Goal: Task Accomplishment & Management: Manage account settings

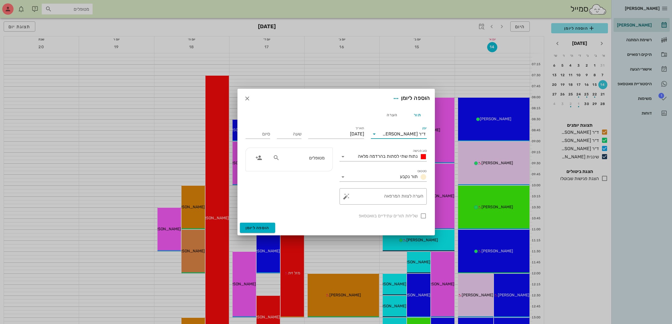
scroll to position [99, 0]
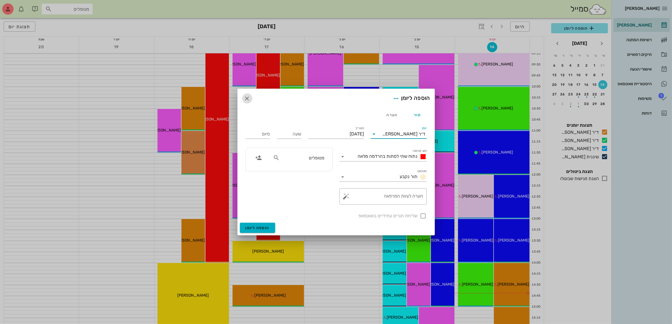
click at [247, 98] on icon "button" at bounding box center [247, 98] width 7 height 7
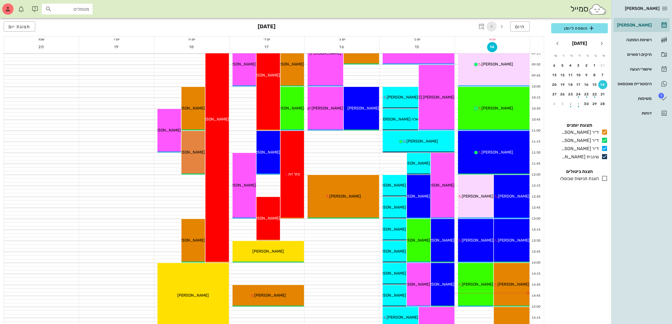
click at [489, 27] on icon "button" at bounding box center [491, 26] width 7 height 7
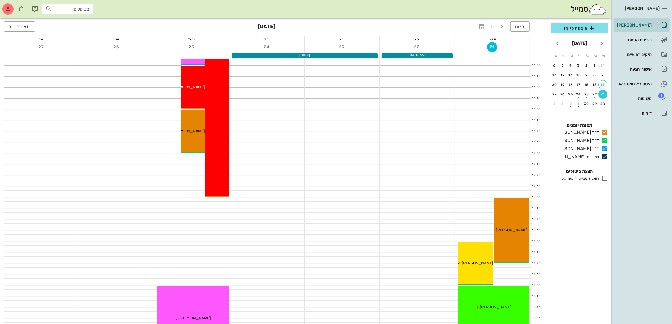
scroll to position [134, 0]
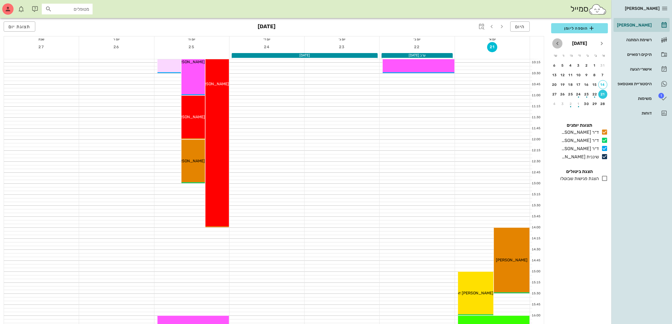
click at [558, 43] on icon "חודש הבא" at bounding box center [557, 43] width 7 height 7
click at [577, 92] on div "22" at bounding box center [578, 94] width 9 height 4
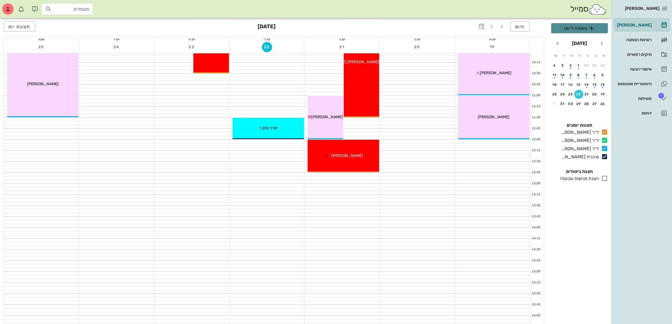
click at [569, 28] on span "הוספה ליומן" at bounding box center [580, 28] width 48 height 7
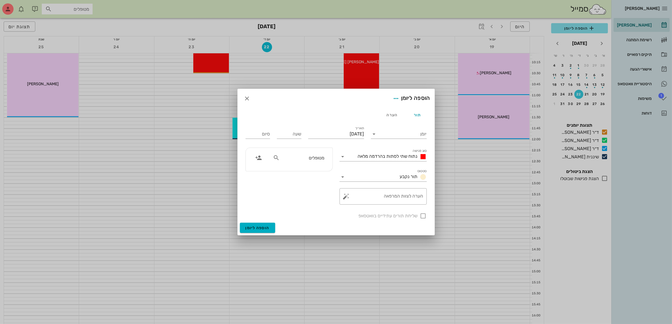
click at [308, 154] on input "מטופלים" at bounding box center [302, 157] width 43 height 7
type input "מזל בן"
click at [244, 100] on icon "button" at bounding box center [247, 98] width 7 height 7
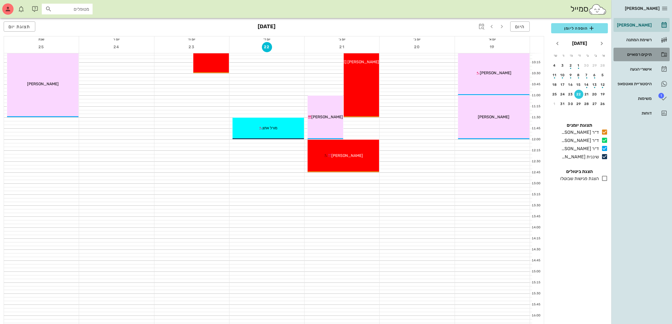
click at [636, 54] on div "תיקים רפואיים" at bounding box center [634, 54] width 36 height 5
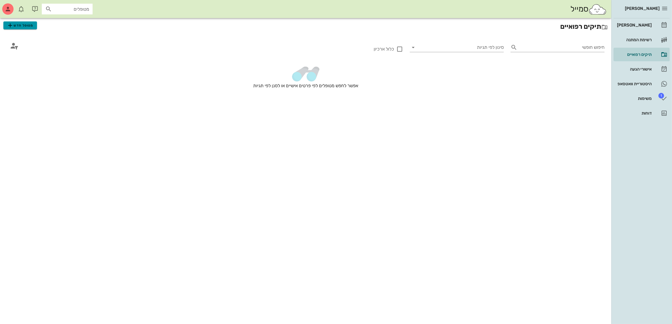
drag, startPoint x: 19, startPoint y: 23, endPoint x: 27, endPoint y: 23, distance: 7.9
click at [19, 23] on span "מטופל חדש" at bounding box center [20, 25] width 27 height 7
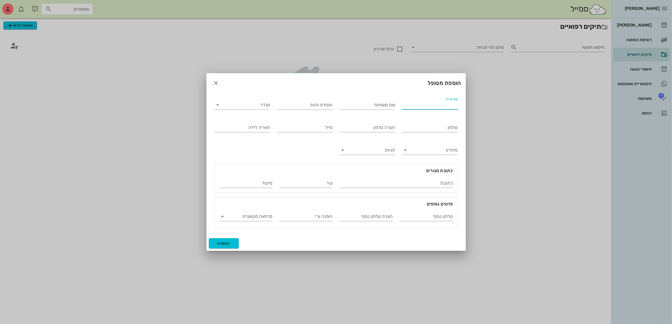
click at [422, 104] on input "שם פרטי" at bounding box center [430, 104] width 56 height 9
type input "מזל"
type input "בן [PERSON_NAME]"
click at [236, 106] on input "מגדר" at bounding box center [247, 104] width 47 height 9
drag, startPoint x: 256, startPoint y: 120, endPoint x: 263, endPoint y: 119, distance: 6.5
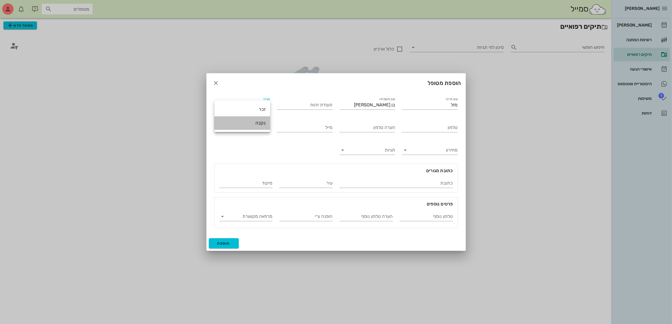
click at [257, 119] on div "נקבה" at bounding box center [242, 123] width 47 height 12
click at [433, 126] on input "טלפון" at bounding box center [430, 127] width 56 height 9
type input "054-5962579"
click at [223, 245] on span "הוספה" at bounding box center [223, 243] width 13 height 5
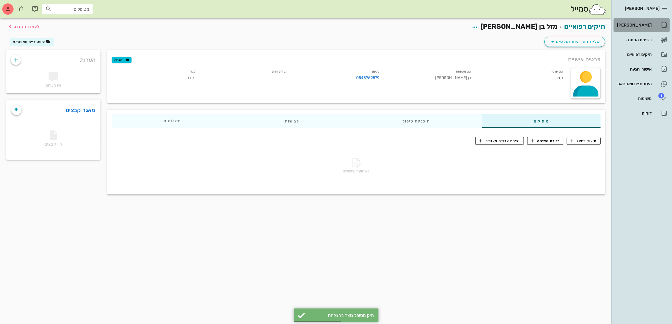
click at [636, 23] on div "[PERSON_NAME]" at bounding box center [634, 25] width 36 height 5
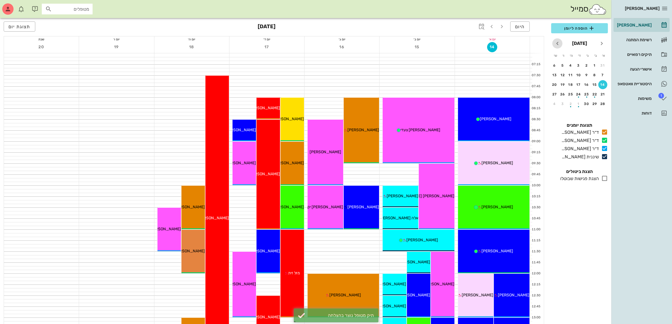
click at [558, 44] on icon "חודש הבא" at bounding box center [557, 43] width 7 height 7
click at [577, 93] on div "22" at bounding box center [578, 94] width 9 height 4
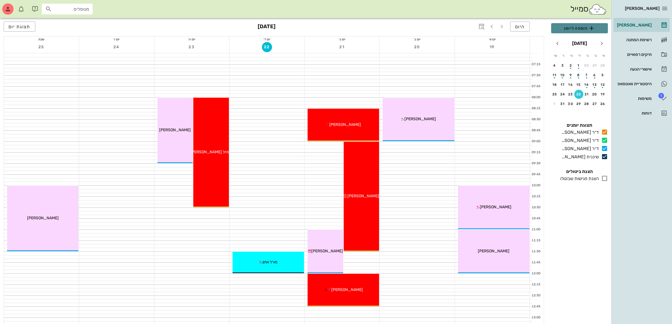
click at [563, 29] on span "הוספה ליומן" at bounding box center [580, 28] width 48 height 7
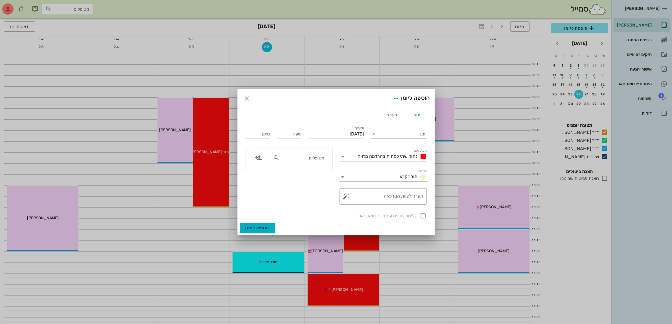
click at [385, 133] on input "יומן" at bounding box center [403, 134] width 48 height 9
click at [391, 176] on div "שיננית [PERSON_NAME]" at bounding box center [400, 178] width 50 height 5
click at [396, 157] on span "נתוח שתי לסתות בהרדמה מלאה" at bounding box center [388, 156] width 60 height 5
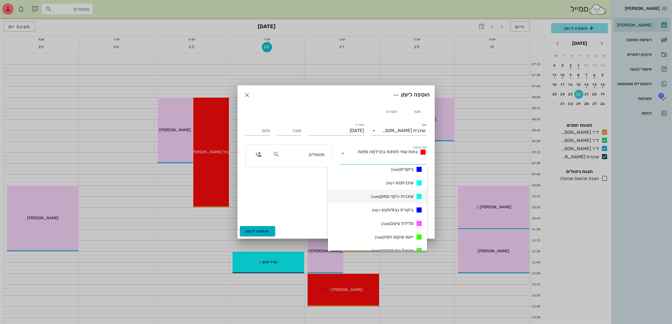
scroll to position [247, 0]
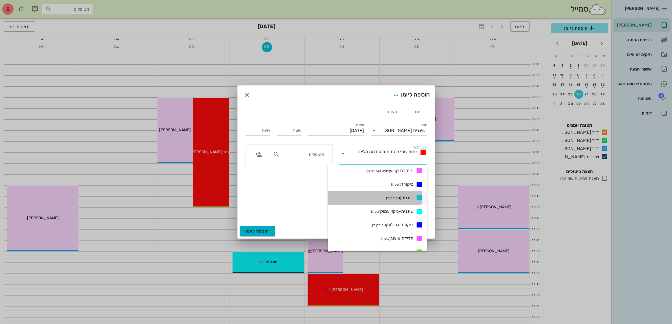
click at [400, 199] on span "שיננית (30 דקות)" at bounding box center [399, 197] width 27 height 7
type input "00:30"
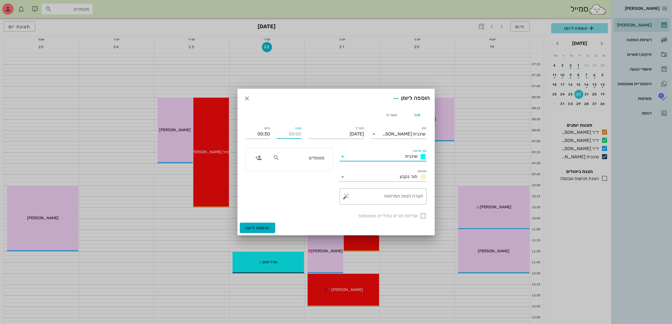
click at [292, 135] on input "שעה" at bounding box center [289, 134] width 25 height 9
type input "2"
type input "12:30"
type input "13:00"
click at [264, 133] on input "13:00" at bounding box center [258, 134] width 25 height 9
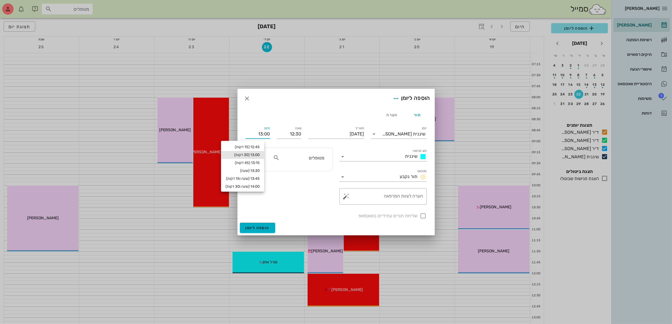
click at [307, 164] on div "מטופלים" at bounding box center [299, 159] width 58 height 14
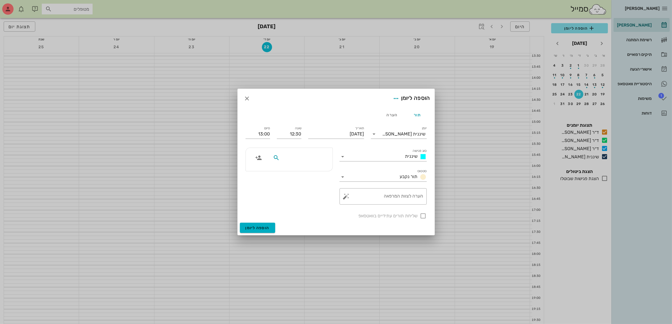
click at [298, 157] on input "text" at bounding box center [302, 157] width 43 height 7
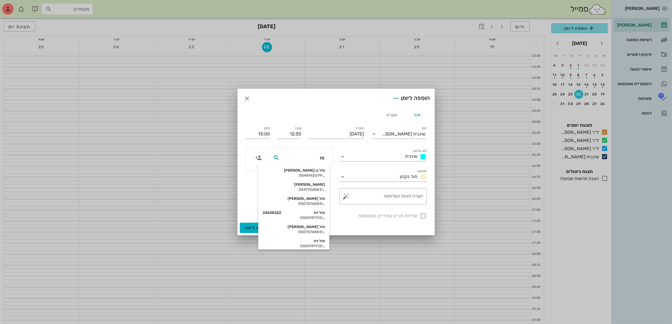
type input "מזל"
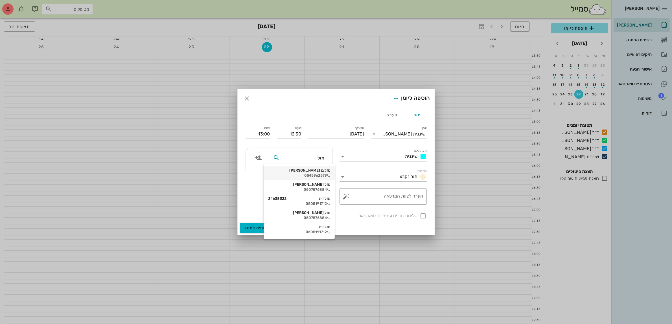
click at [310, 174] on div "0545962579" at bounding box center [299, 175] width 62 height 5
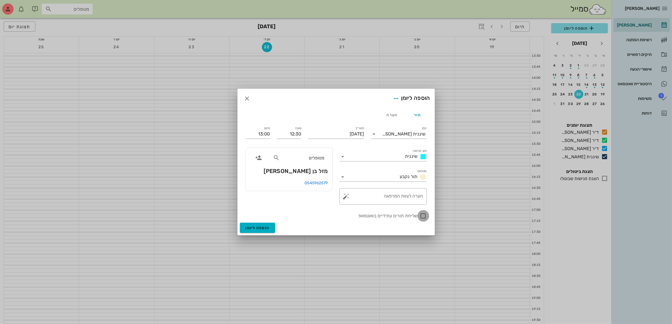
click at [421, 215] on div at bounding box center [424, 216] width 10 height 10
checkbox input "true"
click at [258, 227] on span "הוספה ליומן" at bounding box center [258, 227] width 24 height 5
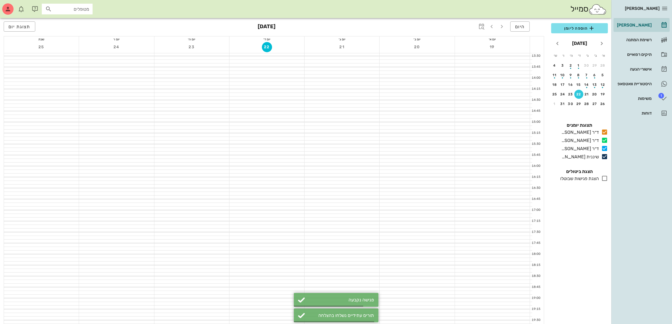
scroll to position [1, 0]
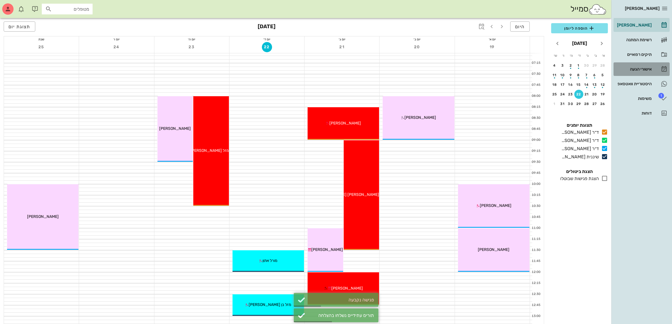
click at [639, 68] on div "אישורי הגעה" at bounding box center [634, 69] width 36 height 5
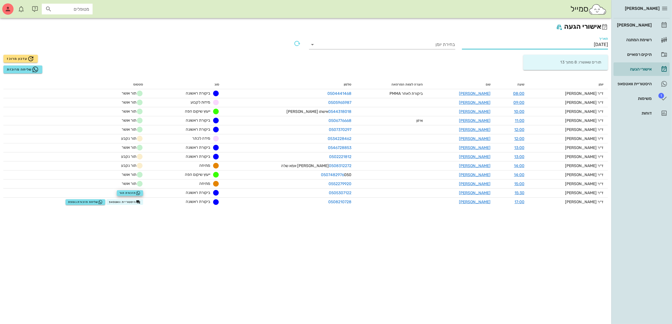
click at [590, 41] on input "[DATE]" at bounding box center [535, 44] width 146 height 9
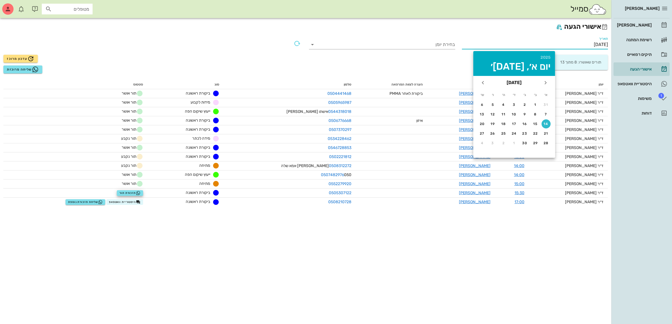
click at [537, 118] on td "8" at bounding box center [536, 114] width 10 height 9
click at [536, 122] on div "15" at bounding box center [535, 124] width 9 height 4
type input "[DATE]"
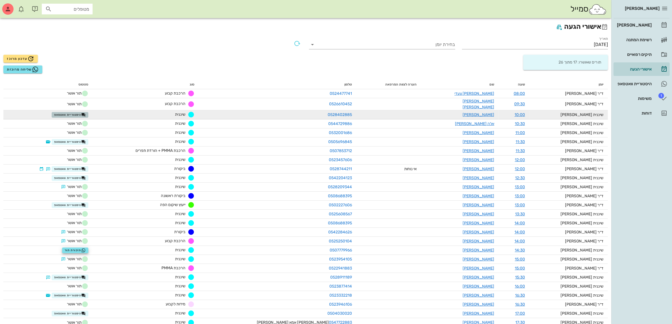
click at [86, 113] on span "היסטוריית וואטסאפ" at bounding box center [70, 115] width 32 height 5
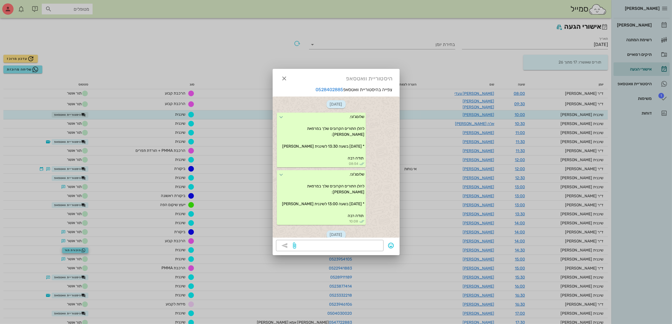
scroll to position [145, 0]
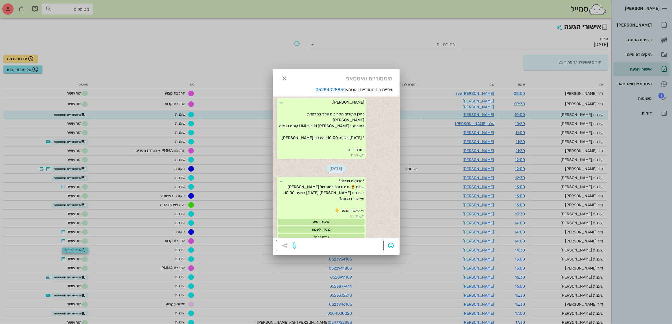
click at [332, 244] on textarea at bounding box center [338, 246] width 83 height 9
type textarea "?"
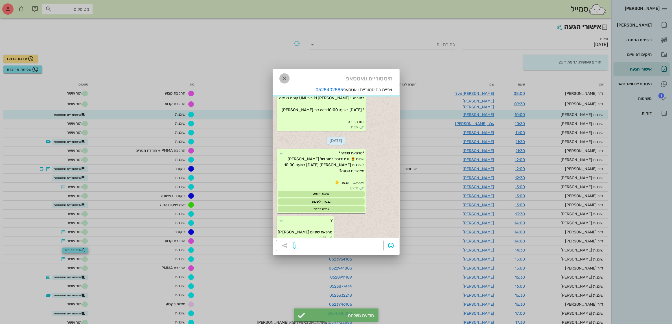
click at [285, 78] on icon "button" at bounding box center [284, 78] width 7 height 7
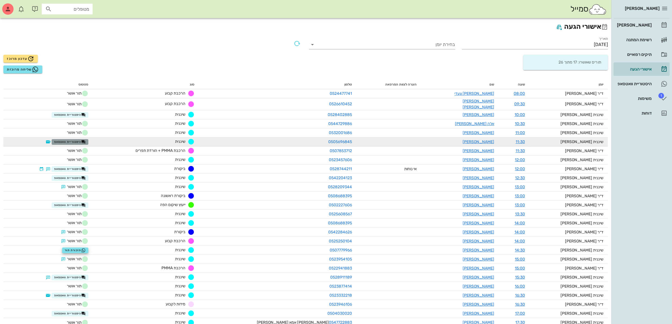
click at [86, 140] on span "היסטוריית וואטסאפ" at bounding box center [70, 142] width 32 height 5
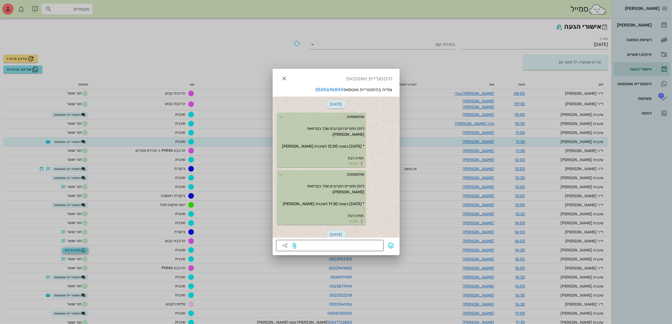
scroll to position [66, 0]
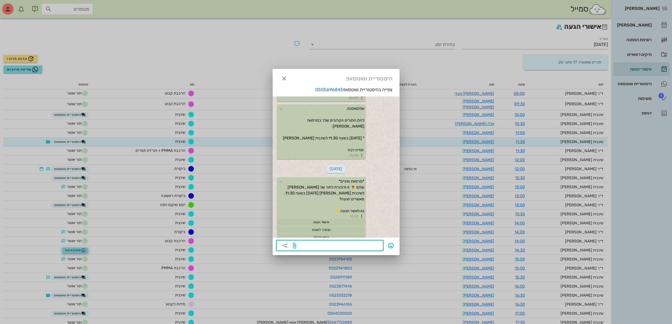
click at [338, 246] on textarea at bounding box center [338, 246] width 83 height 9
type textarea "היי מאמי, מגיעה מחר?"
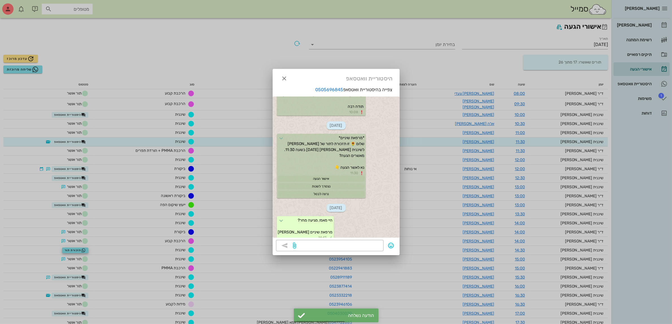
click at [88, 165] on div at bounding box center [336, 162] width 672 height 324
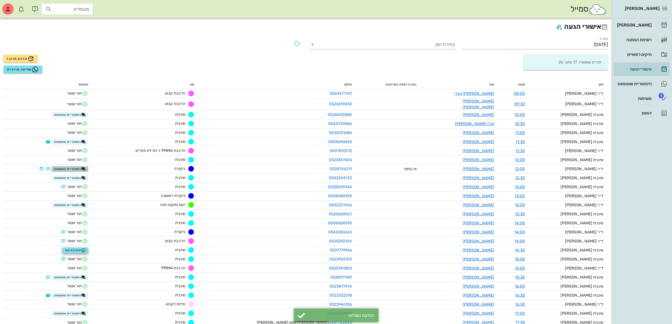
click at [86, 167] on span "היסטוריית וואטסאפ" at bounding box center [70, 169] width 32 height 5
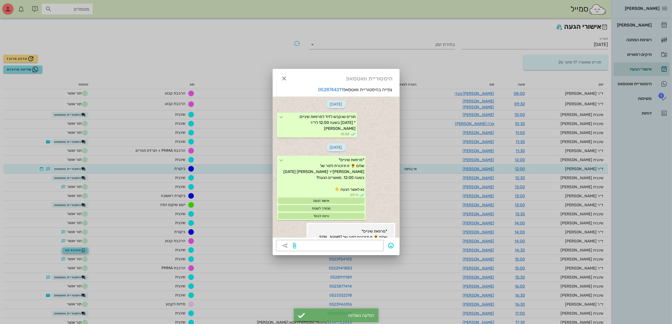
scroll to position [63, 0]
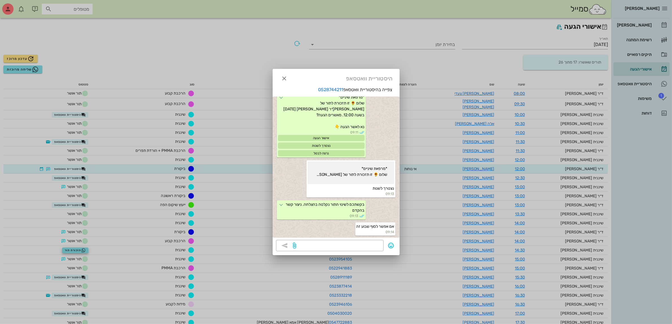
click at [92, 174] on div at bounding box center [336, 162] width 672 height 324
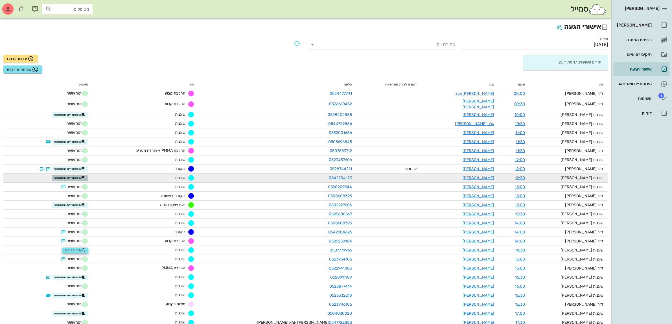
click at [86, 176] on span "היסטוריית וואטסאפ" at bounding box center [70, 178] width 32 height 5
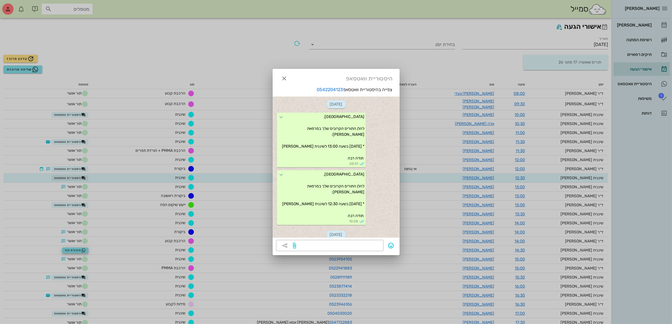
scroll to position [143, 0]
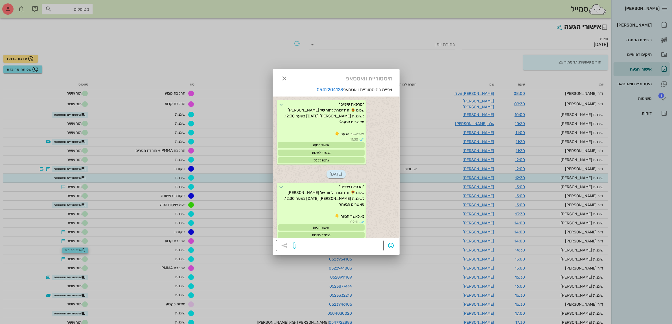
click at [352, 245] on textarea at bounding box center [338, 246] width 83 height 9
type textarea "?"
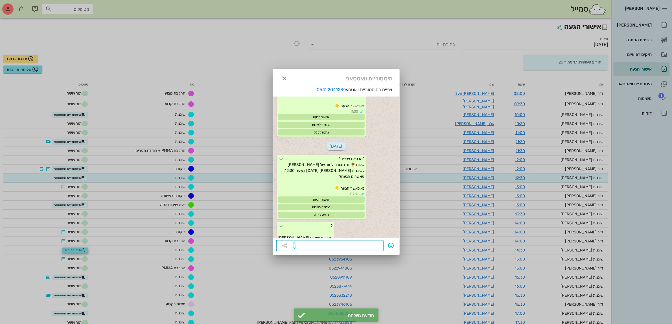
click at [92, 201] on div at bounding box center [336, 162] width 672 height 324
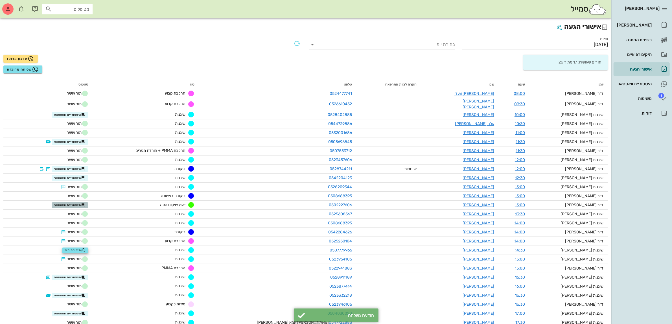
click at [86, 203] on span "היסטוריית וואטסאפ" at bounding box center [70, 205] width 32 height 5
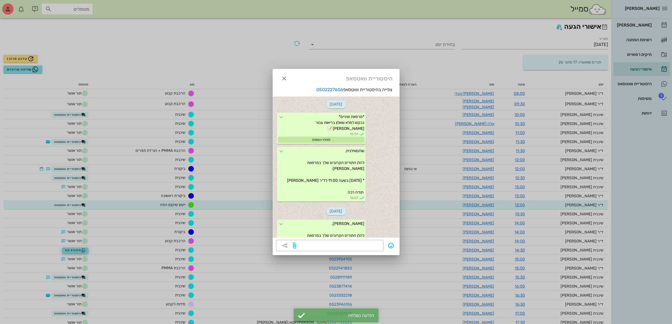
scroll to position [127, 0]
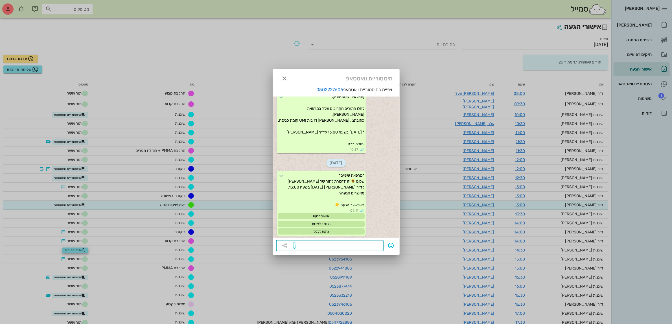
click at [348, 242] on textarea at bounding box center [338, 246] width 83 height 9
type textarea "?"
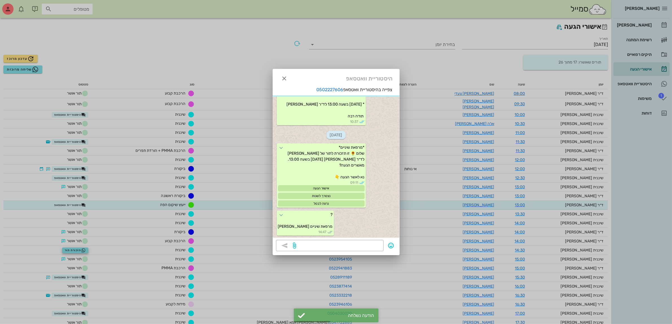
click at [92, 227] on div at bounding box center [336, 162] width 672 height 324
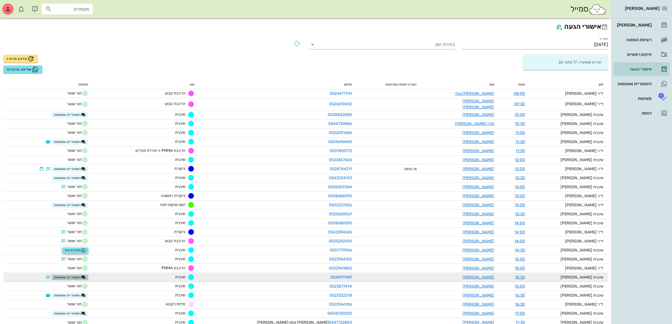
click at [86, 275] on span "היסטוריית וואטסאפ" at bounding box center [70, 277] width 32 height 5
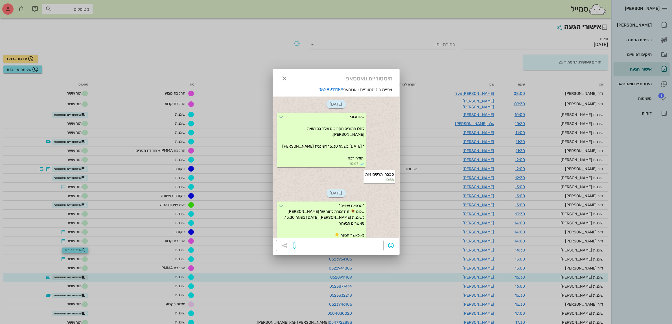
scroll to position [133, 0]
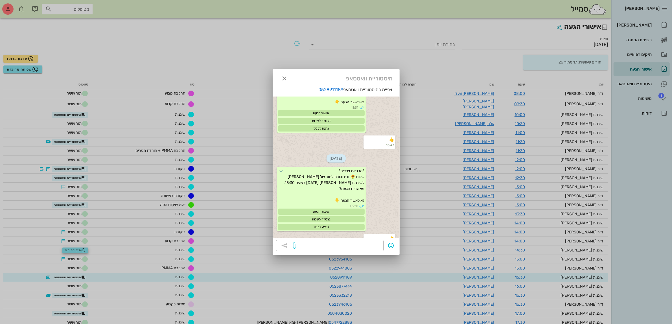
click at [86, 294] on div at bounding box center [336, 162] width 672 height 324
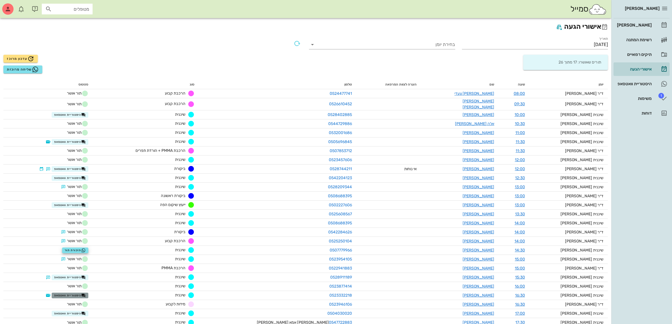
click at [86, 294] on span "היסטוריית וואטסאפ" at bounding box center [70, 295] width 32 height 5
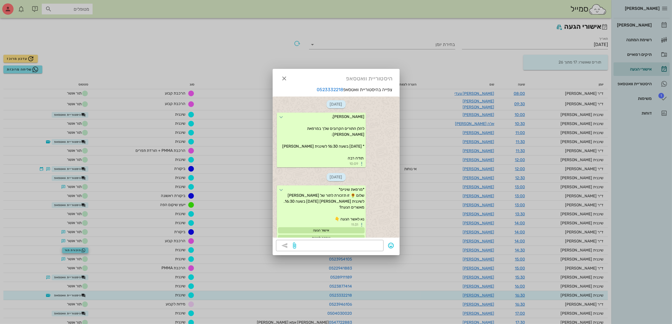
scroll to position [8, 0]
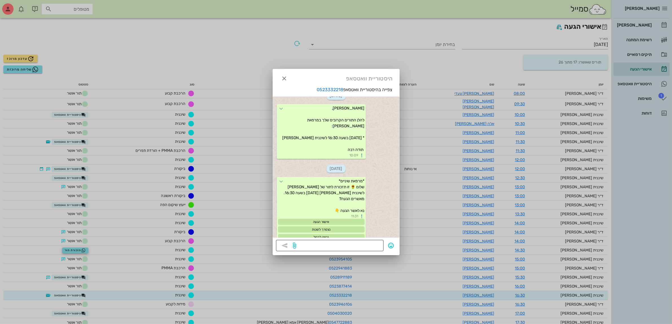
click at [316, 250] on textarea at bounding box center [338, 246] width 83 height 9
type textarea "ה"
click at [284, 78] on icon "button" at bounding box center [284, 78] width 7 height 7
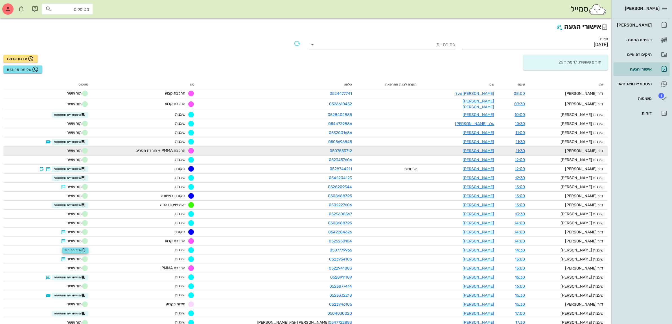
scroll to position [14, 0]
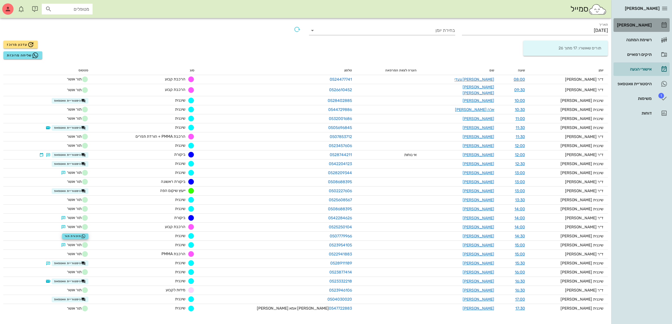
click at [640, 25] on div "[PERSON_NAME]" at bounding box center [634, 25] width 36 height 5
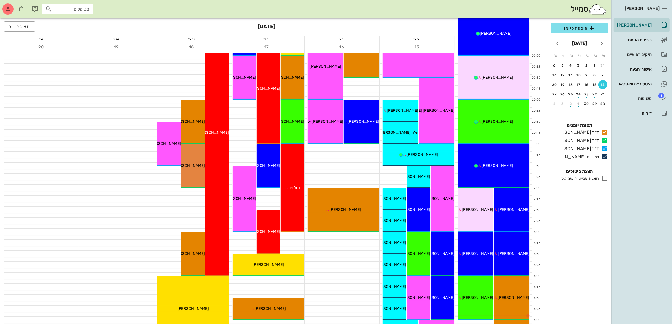
scroll to position [71, 0]
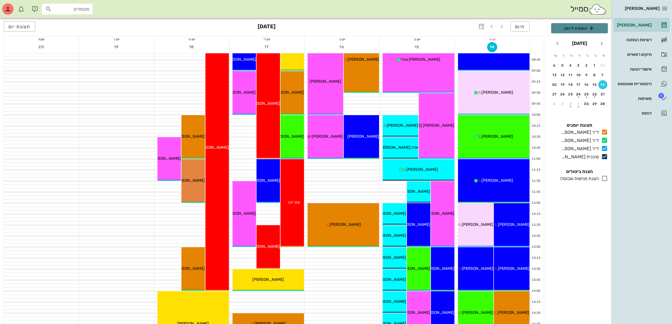
click at [569, 28] on span "הוספה ליומן" at bounding box center [580, 28] width 48 height 7
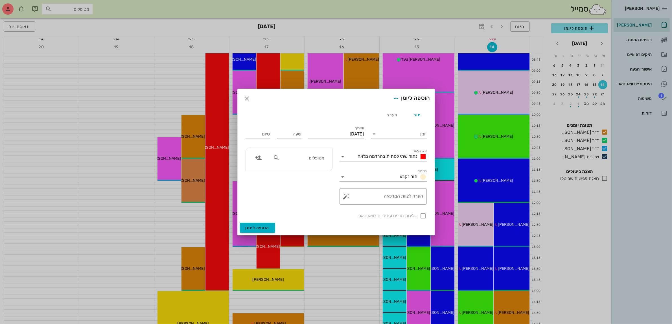
click at [304, 154] on div "מטופלים" at bounding box center [299, 157] width 58 height 11
click at [305, 158] on input "text" at bounding box center [302, 157] width 43 height 7
type input "קורל"
drag, startPoint x: 311, startPoint y: 171, endPoint x: 318, endPoint y: 149, distance: 23.6
click at [310, 171] on div "[PERSON_NAME]" at bounding box center [302, 170] width 56 height 5
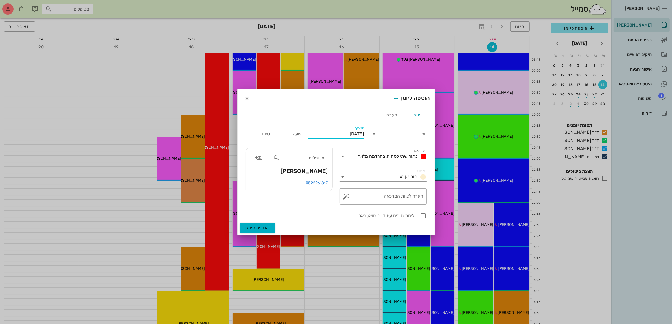
click at [327, 133] on input "[DATE]" at bounding box center [336, 134] width 56 height 9
click at [344, 187] on div "16" at bounding box center [345, 189] width 9 height 4
type input "[DATE]"
click at [280, 133] on input "שעה" at bounding box center [289, 134] width 25 height 9
type input "11:00"
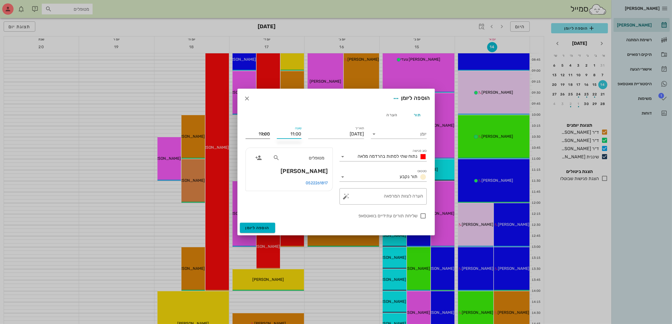
click at [259, 137] on input "19:00" at bounding box center [258, 134] width 25 height 9
click at [398, 155] on span "נתוח שתי לסתות בהרדמה מלאה" at bounding box center [388, 156] width 60 height 5
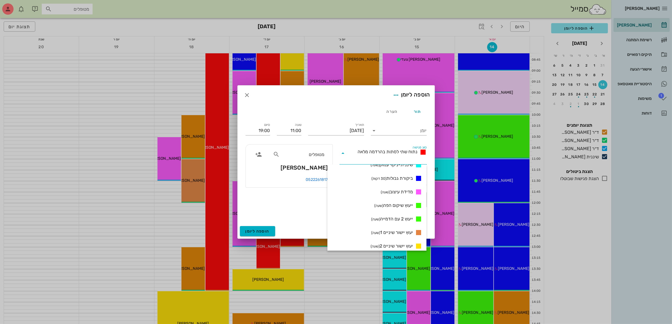
scroll to position [295, 0]
drag, startPoint x: 396, startPoint y: 201, endPoint x: 337, endPoint y: 181, distance: 61.8
click at [395, 201] on span "ייעוץ שיקום הפה (שעה)" at bounding box center [393, 203] width 39 height 7
type input "12:00"
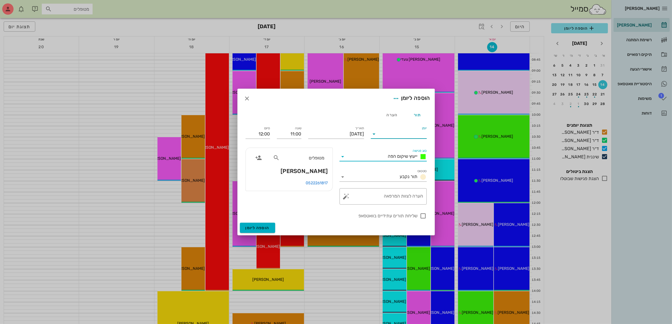
click at [402, 135] on input "יומן" at bounding box center [403, 134] width 48 height 9
click at [402, 166] on div "ד״ר [PERSON_NAME]" at bounding box center [400, 165] width 50 height 5
click at [422, 216] on div at bounding box center [424, 216] width 10 height 10
checkbox input "true"
click at [258, 228] on span "הוספה ליומן" at bounding box center [258, 227] width 24 height 5
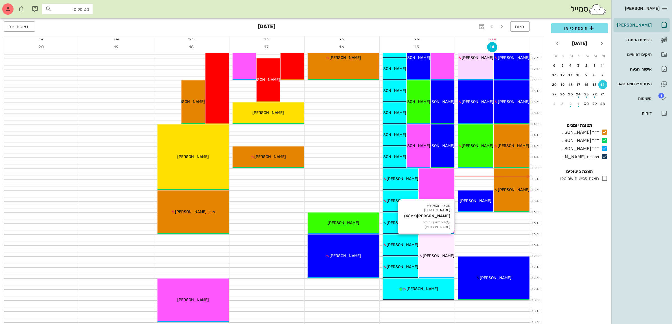
scroll to position [282, 0]
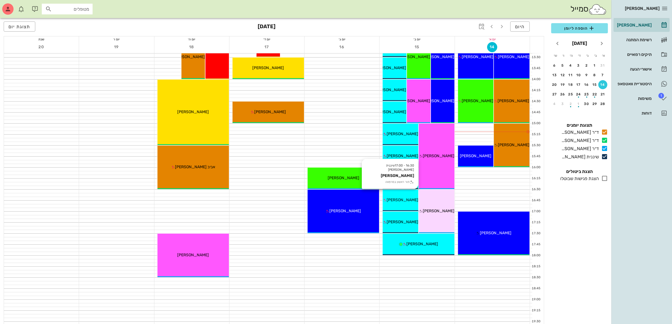
click at [397, 205] on div "16:30 - 17:00 שיננית [PERSON_NAME] [PERSON_NAME] תור ראשון במרפאה [PERSON_NAME]" at bounding box center [401, 200] width 36 height 21
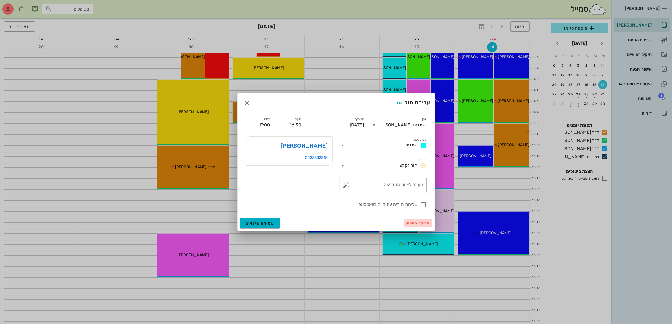
click at [413, 223] on span "מחיקה מהיומן" at bounding box center [418, 223] width 24 height 4
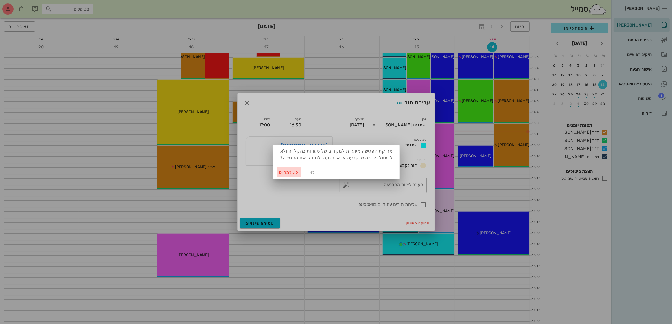
click at [284, 173] on span "כן. למחוק" at bounding box center [289, 172] width 20 height 5
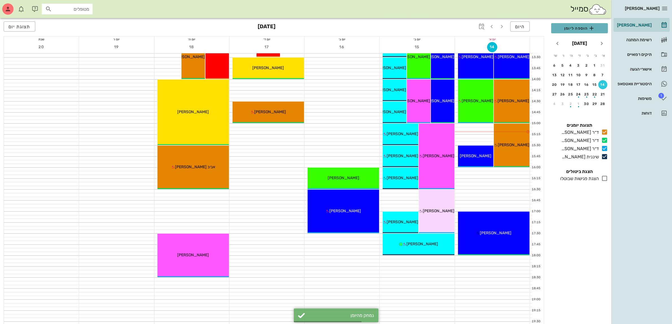
click at [574, 30] on span "הוספה ליומן" at bounding box center [580, 28] width 48 height 7
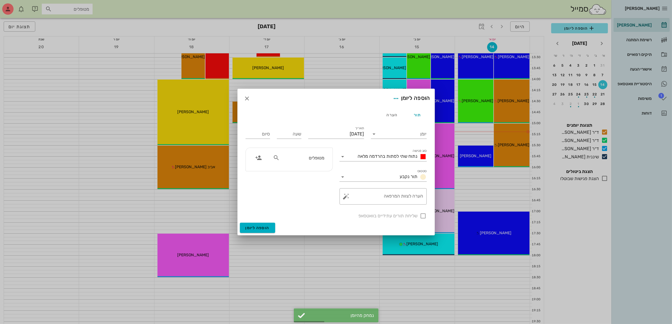
click at [303, 159] on input "מטופלים" at bounding box center [302, 157] width 43 height 7
type input "[PERSON_NAME]"
click at [246, 102] on button "button" at bounding box center [247, 98] width 10 height 10
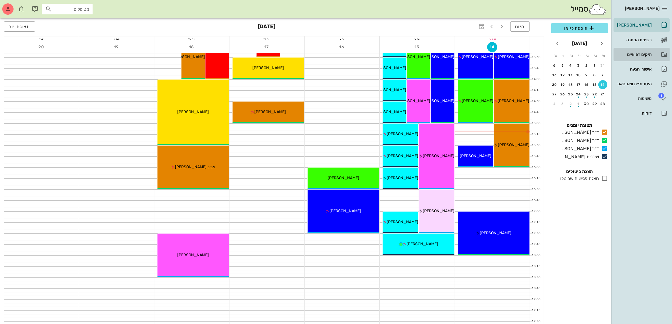
click at [639, 54] on div "תיקים רפואיים" at bounding box center [634, 54] width 36 height 5
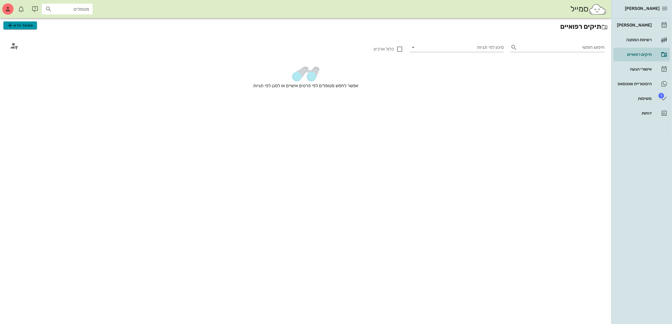
click at [26, 26] on span "מטופל חדש" at bounding box center [20, 25] width 27 height 7
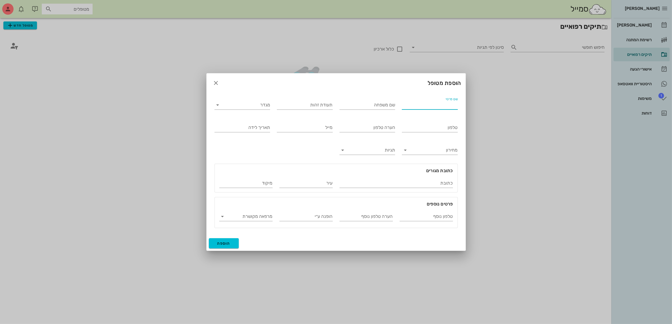
click at [431, 102] on input "שם פרטי" at bounding box center [430, 104] width 56 height 9
type input "[PERSON_NAME]"
click at [251, 105] on input "מגדר" at bounding box center [247, 104] width 47 height 9
click at [260, 109] on div "זכר" at bounding box center [242, 109] width 47 height 5
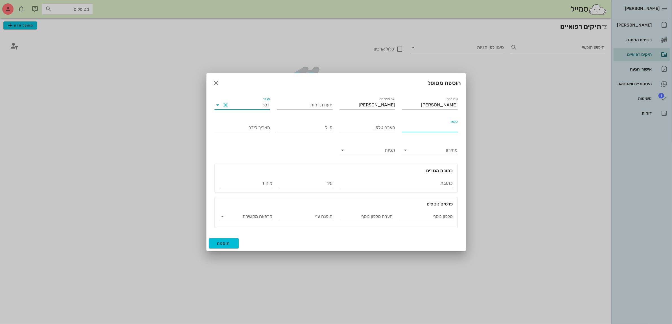
click at [421, 127] on input "טלפון" at bounding box center [430, 127] width 56 height 9
type input "054-7178657"
click at [226, 242] on span "הוספה" at bounding box center [223, 243] width 13 height 5
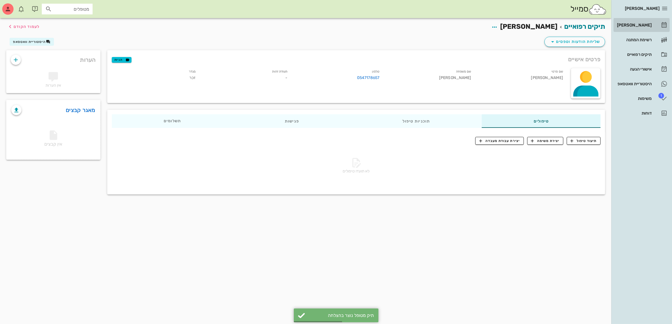
click at [639, 27] on div "[PERSON_NAME]" at bounding box center [634, 25] width 36 height 5
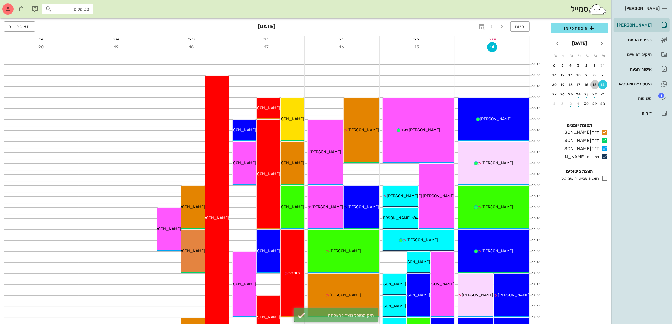
click at [594, 84] on div "15" at bounding box center [594, 85] width 9 height 4
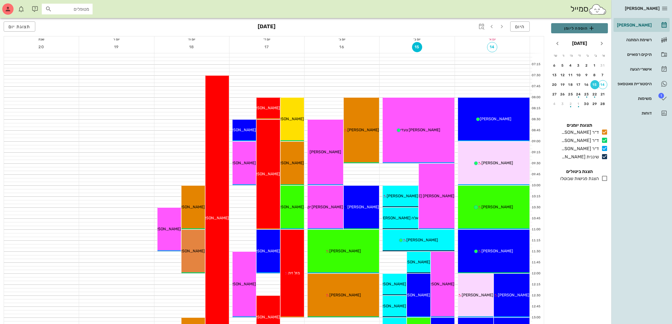
click at [575, 28] on span "הוספה ליומן" at bounding box center [580, 28] width 48 height 7
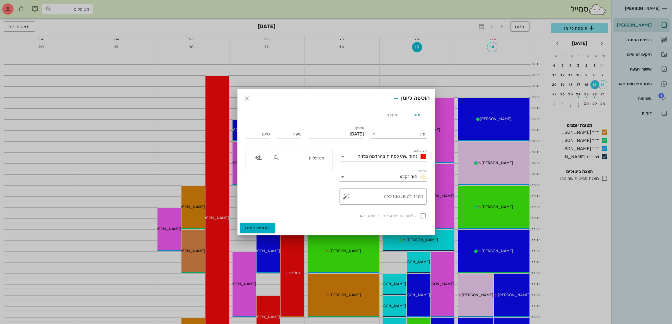
click at [412, 135] on input "יומן" at bounding box center [403, 134] width 48 height 9
click at [418, 179] on div "שיננית [PERSON_NAME]" at bounding box center [400, 178] width 50 height 5
click at [409, 158] on span "נתוח שתי לסתות בהרדמה מלאה" at bounding box center [388, 156] width 60 height 5
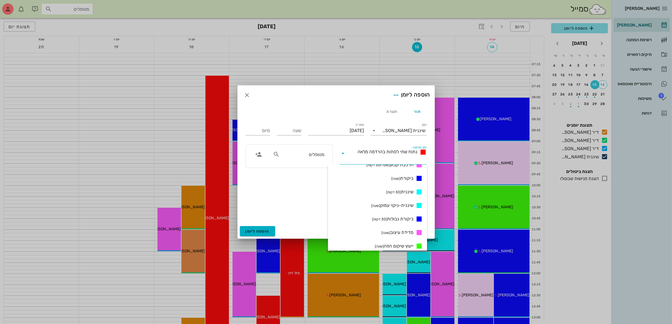
scroll to position [260, 0]
click at [406, 182] on span "שיננית (30 דקות)" at bounding box center [399, 184] width 27 height 7
type input "00:30"
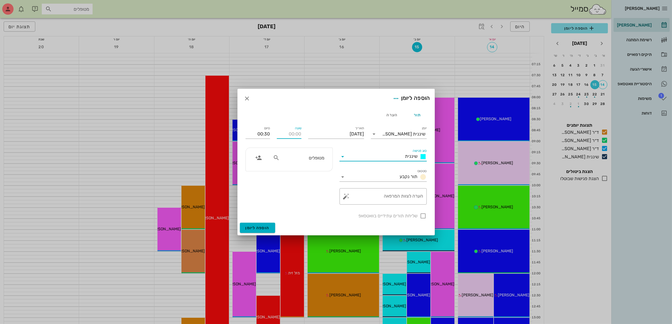
click at [299, 132] on div "שעה" at bounding box center [289, 134] width 25 height 9
type input "16:30"
type input "17:00"
click at [263, 133] on input "17:00" at bounding box center [258, 134] width 25 height 9
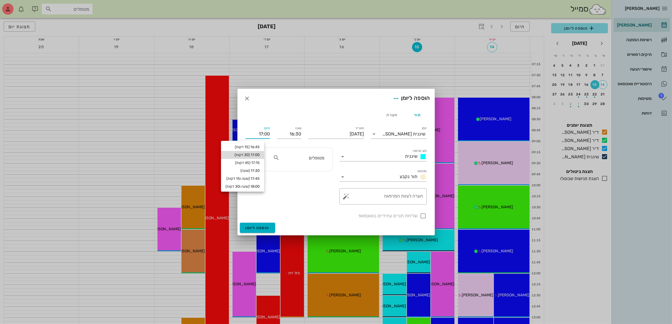
click at [260, 156] on div "17:00 (30 דקות)" at bounding box center [242, 155] width 34 height 5
type input "17:00"
click at [319, 162] on div "מטופלים" at bounding box center [299, 157] width 58 height 11
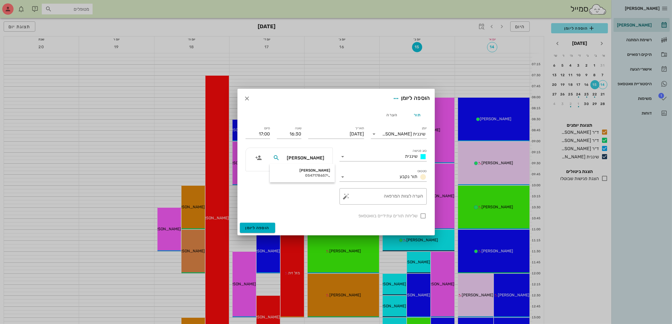
type input "[PERSON_NAME]"
click at [315, 174] on div "0547178657" at bounding box center [302, 175] width 56 height 5
click at [422, 216] on div at bounding box center [424, 216] width 10 height 10
checkbox input "true"
click at [258, 226] on span "הוספה ליומן" at bounding box center [258, 227] width 24 height 5
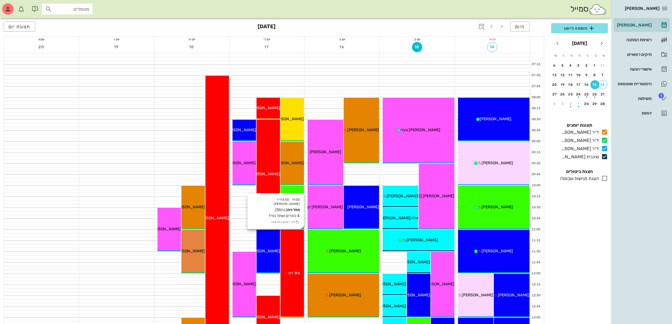
click at [293, 256] on div "11:00 - 13:00 ד״ר [PERSON_NAME] מזל זית (בת 55 ) 4 כתרים ושתל בודד תור ראשון במ…" at bounding box center [292, 273] width 23 height 87
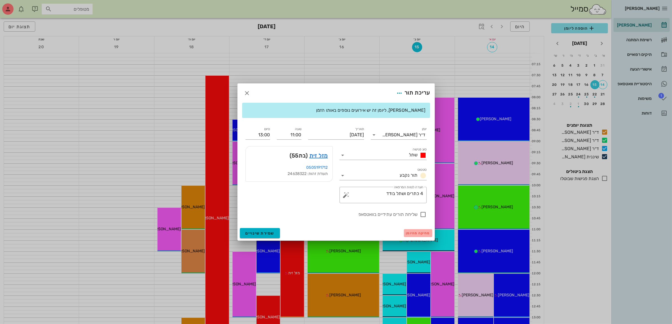
click at [414, 233] on span "מחיקה מהיומן" at bounding box center [418, 233] width 24 height 4
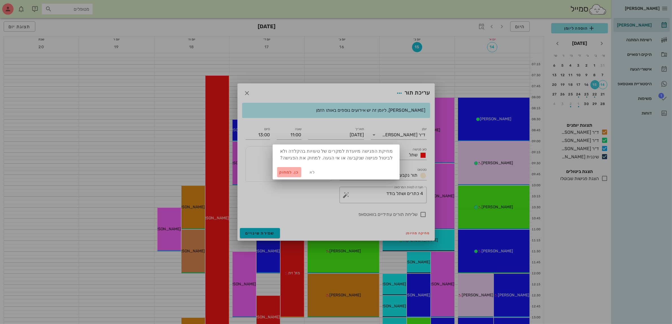
click at [283, 172] on span "כן. למחוק" at bounding box center [289, 172] width 20 height 5
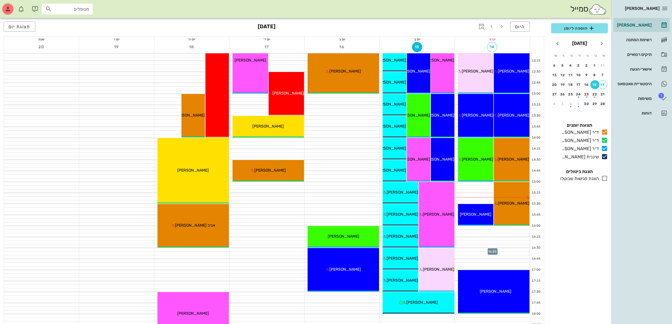
scroll to position [212, 0]
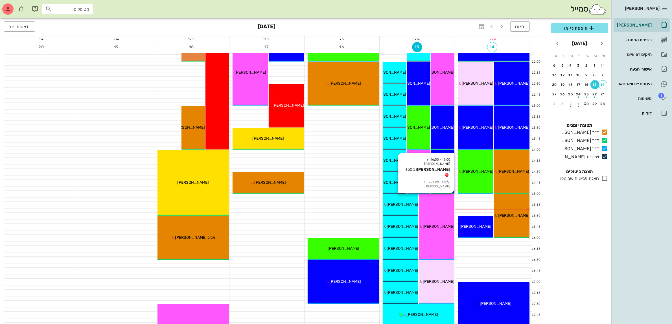
click at [441, 227] on span "[PERSON_NAME]" at bounding box center [439, 226] width 32 height 5
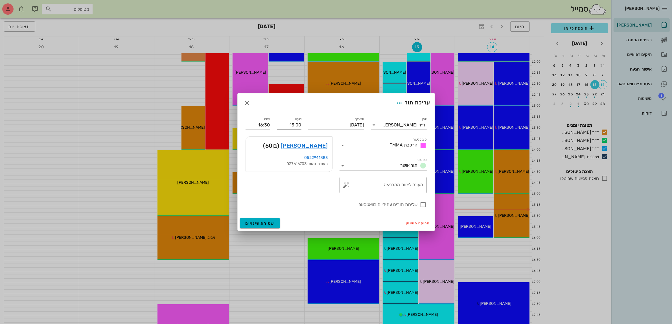
click at [288, 120] on input "15:00" at bounding box center [289, 124] width 25 height 9
drag, startPoint x: 284, startPoint y: 123, endPoint x: 353, endPoint y: 126, distance: 68.6
click at [353, 126] on div "יומן ד״ר [PERSON_NAME] סוג פגישה הרכבת PMMA סטטוס תור אושר תאריך [DATE] שעה 15:…" at bounding box center [336, 162] width 188 height 99
type input "16:30"
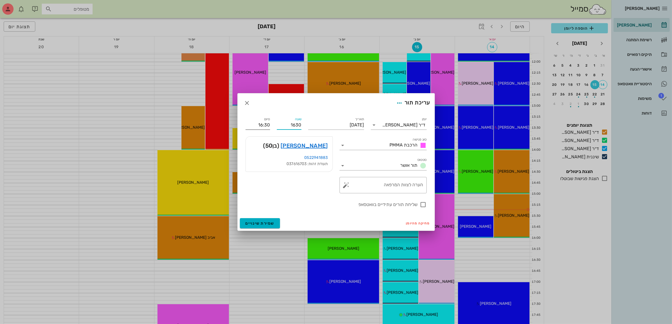
type input "18:00"
click at [264, 127] on div "סיום 18:00" at bounding box center [258, 124] width 25 height 9
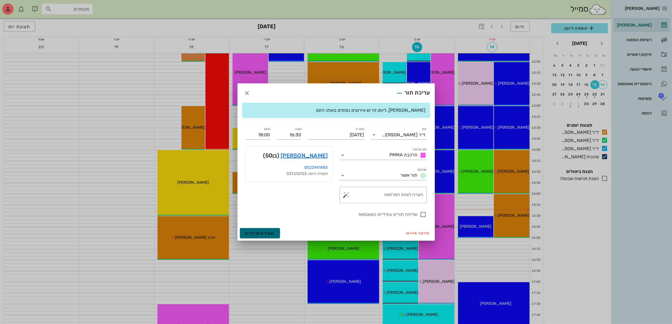
click at [266, 231] on span "שמירת שינויים" at bounding box center [260, 233] width 29 height 5
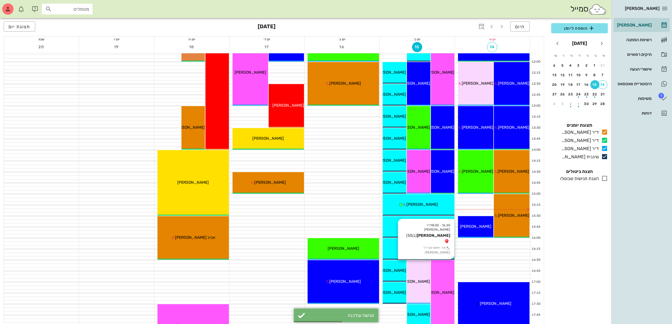
click at [439, 282] on div "16:30 - 18:00 ד״ר [PERSON_NAME] [PERSON_NAME] (בן 50 ) תור ראשון עם ד״ר [PERSON…" at bounding box center [442, 292] width 23 height 65
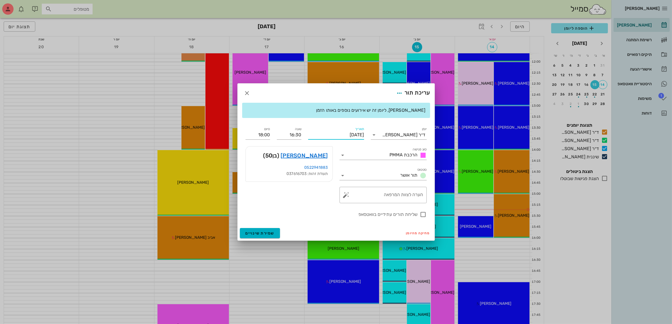
click at [346, 136] on input "[DATE]" at bounding box center [336, 134] width 56 height 9
click at [365, 186] on div "14" at bounding box center [366, 187] width 8 height 4
type input "[DATE]"
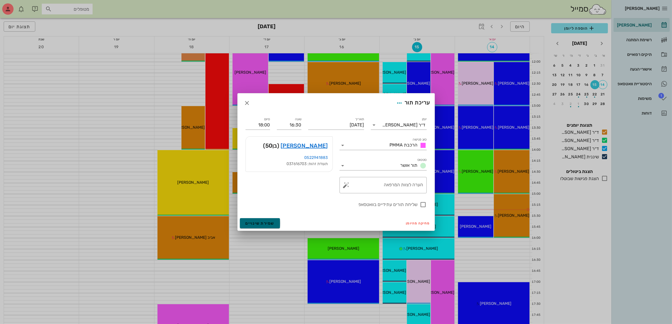
click at [260, 224] on span "שמירת שינויים" at bounding box center [260, 223] width 29 height 5
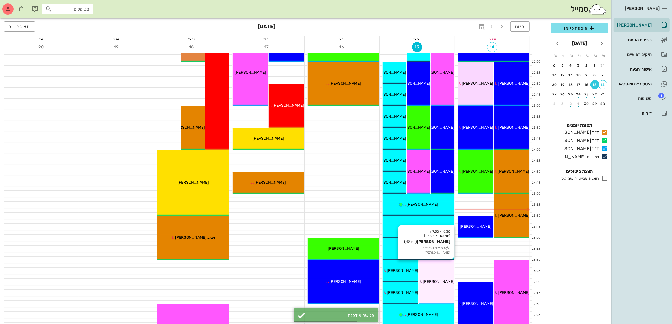
click at [437, 285] on div "16:30 - 17:30 ד״ר [PERSON_NAME] [PERSON_NAME] (בת 48 ) תור ראשון עם ד״ר [PERSON…" at bounding box center [437, 281] width 36 height 43
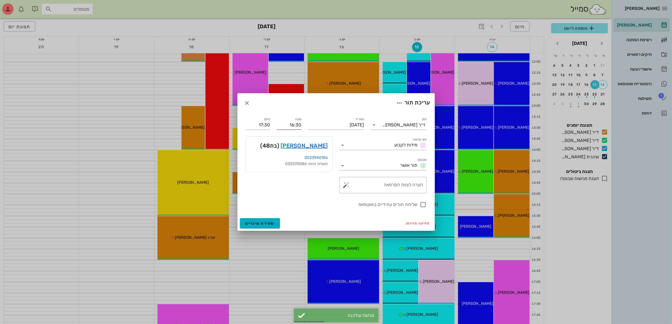
click at [293, 126] on input "16:30" at bounding box center [289, 124] width 25 height 9
drag, startPoint x: 287, startPoint y: 124, endPoint x: 335, endPoint y: 127, distance: 48.1
click at [332, 127] on div "יומן ד״ר [PERSON_NAME] סוג פגישה מידות לקבוע סטטוס תור אושר תאריך [DATE] שעה 16…" at bounding box center [336, 162] width 188 height 99
type input "18:00"
type input "19:00"
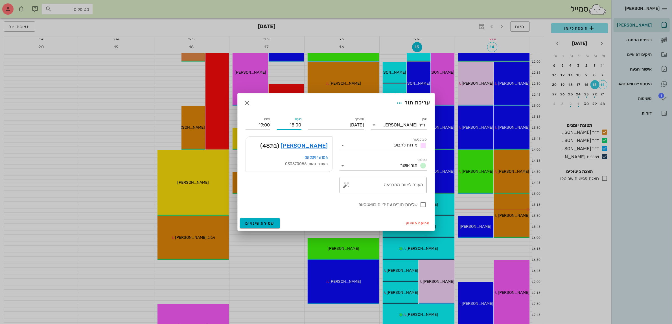
click at [270, 123] on div "סיום 19:00" at bounding box center [257, 123] width 31 height 20
click at [354, 126] on input "[DATE]" at bounding box center [336, 124] width 56 height 9
click at [365, 179] on button "14" at bounding box center [366, 177] width 9 height 9
type input "[DATE]"
click at [268, 223] on span "שמירת שינויים" at bounding box center [260, 223] width 29 height 5
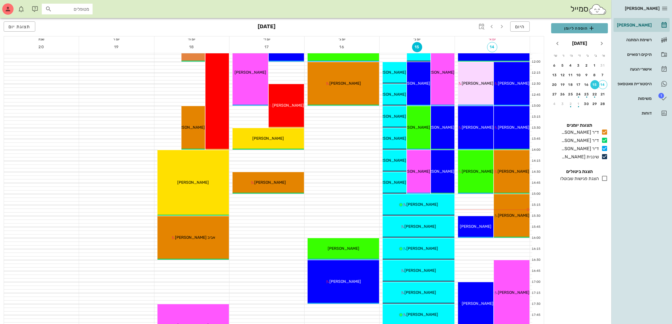
click at [575, 25] on span "הוספה ליומן" at bounding box center [580, 28] width 48 height 7
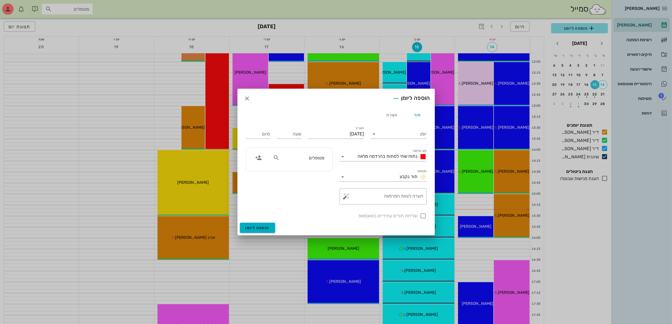
click at [295, 159] on input "מטופלים" at bounding box center [302, 157] width 43 height 7
type input "גמלי"
click at [248, 99] on icon "button" at bounding box center [247, 98] width 7 height 7
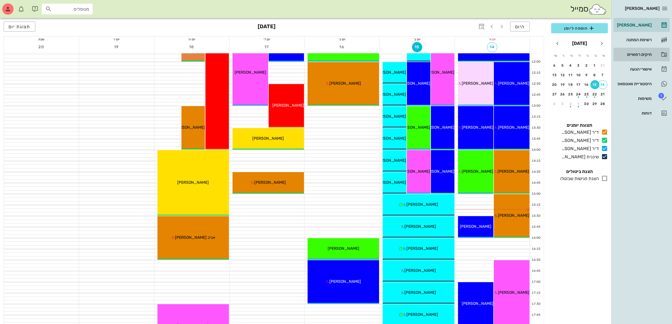
click at [641, 52] on div "תיקים רפואיים" at bounding box center [634, 54] width 36 height 5
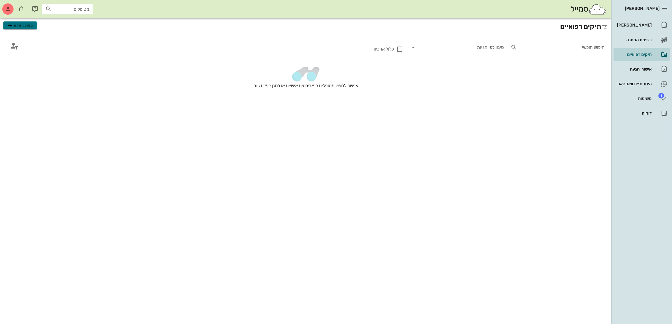
click at [14, 26] on span "מטופל חדש" at bounding box center [20, 25] width 27 height 7
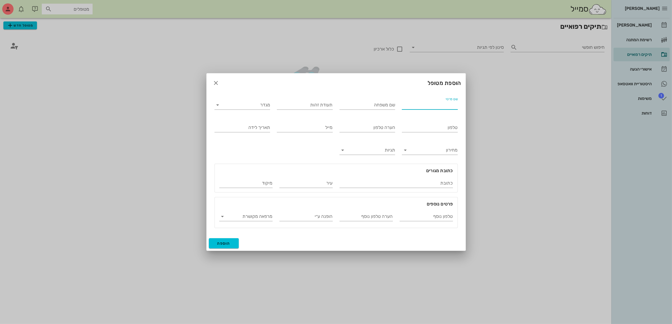
click at [418, 103] on input "שם פרטי" at bounding box center [430, 104] width 56 height 9
type input "[PERSON_NAME]"
click at [259, 108] on input "מגדר" at bounding box center [247, 104] width 47 height 9
click at [260, 120] on div "נקבה" at bounding box center [242, 122] width 47 height 5
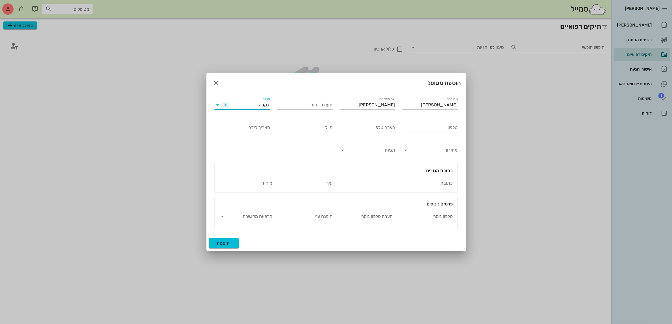
click at [435, 124] on input "טלפון" at bounding box center [430, 127] width 56 height 9
type input "050-6666721"
click at [225, 243] on span "הוספה" at bounding box center [223, 243] width 13 height 5
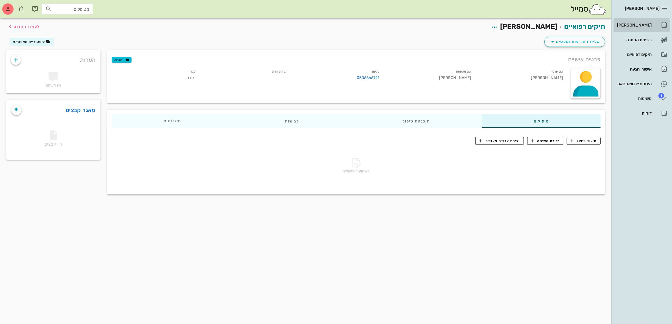
click at [641, 23] on div "[PERSON_NAME]" at bounding box center [634, 25] width 36 height 5
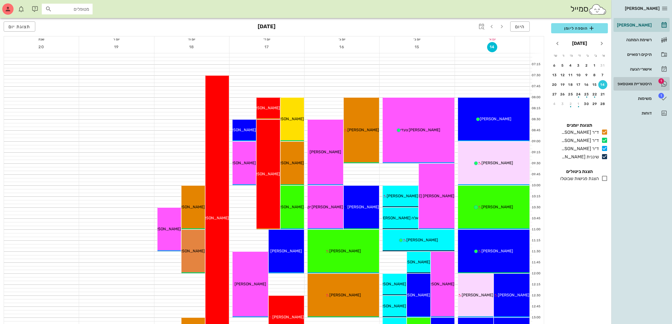
click at [639, 80] on div "היסטוריית וואטסאפ" at bounding box center [634, 83] width 36 height 9
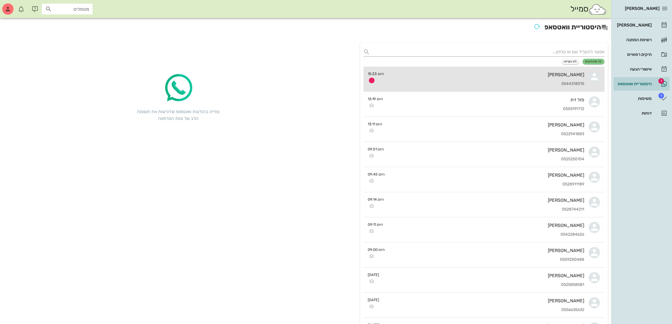
click at [526, 78] on div "[PERSON_NAME] 0544318015" at bounding box center [487, 79] width 196 height 25
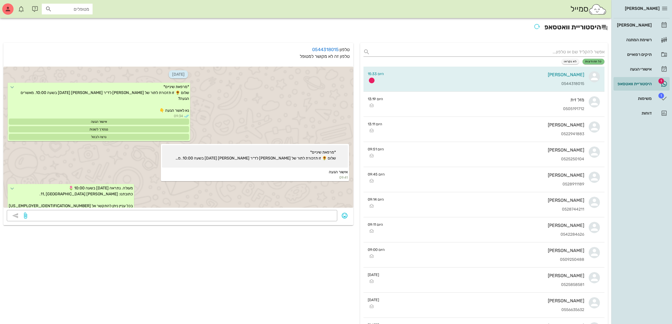
scroll to position [85, 0]
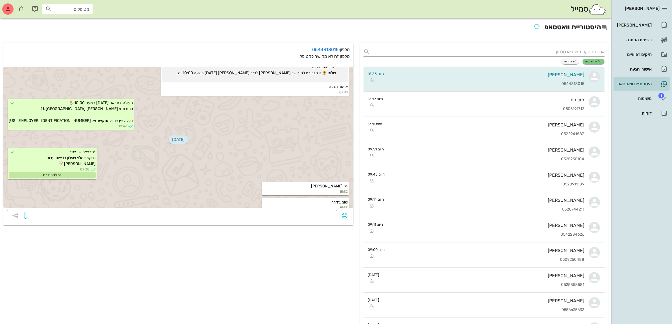
click at [304, 214] on textarea at bounding box center [181, 216] width 306 height 9
click at [643, 49] on link "תיקים רפואיים" at bounding box center [642, 55] width 56 height 14
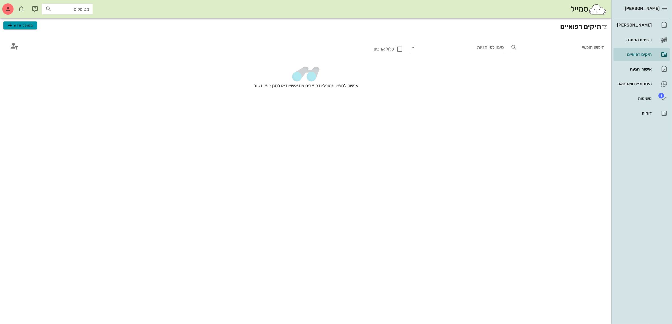
click at [22, 25] on span "מטופל חדש" at bounding box center [20, 25] width 27 height 7
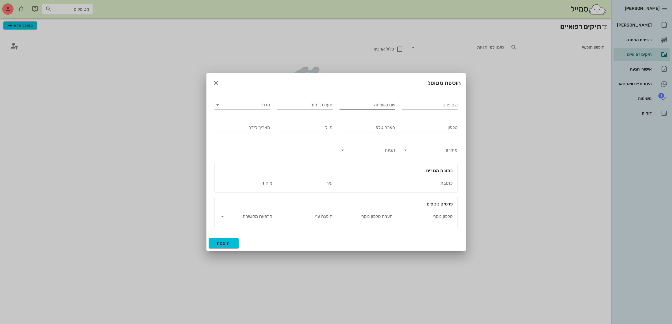
click at [371, 103] on input "שם משפחה" at bounding box center [367, 104] width 56 height 9
type input "[PERSON_NAME]"
click at [409, 108] on input "שם פרטי" at bounding box center [430, 104] width 56 height 9
click at [222, 83] on div "הוספת מטופל" at bounding box center [336, 82] width 259 height 19
click at [215, 81] on icon "button" at bounding box center [216, 83] width 7 height 7
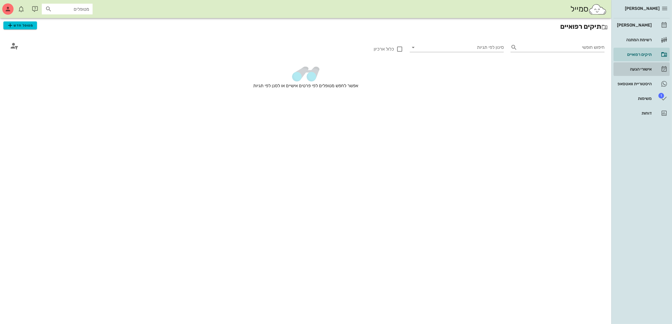
click at [631, 67] on div "אישורי הגעה" at bounding box center [634, 69] width 36 height 5
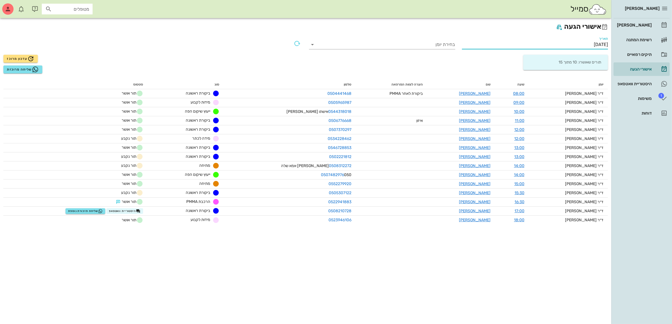
click at [584, 46] on input "[DATE]" at bounding box center [535, 44] width 146 height 9
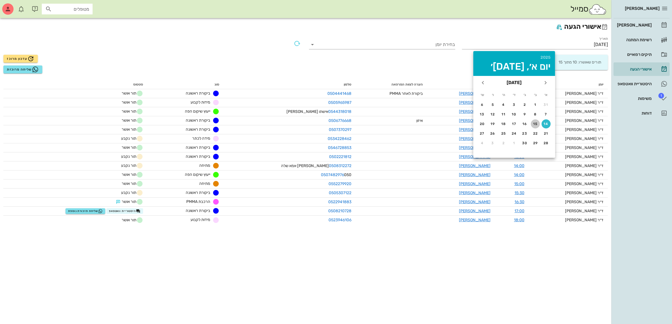
click at [534, 122] on div "15" at bounding box center [535, 124] width 9 height 4
type input "[DATE]"
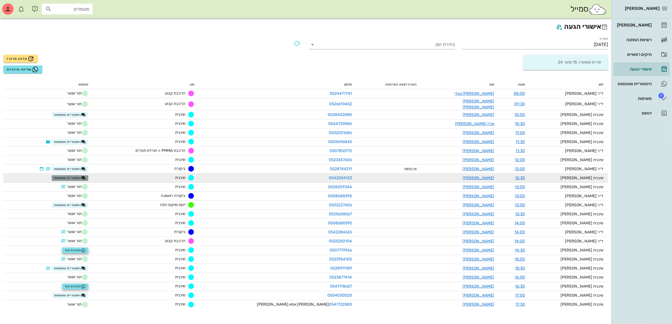
click at [86, 176] on span "היסטוריית וואטסאפ" at bounding box center [70, 178] width 32 height 5
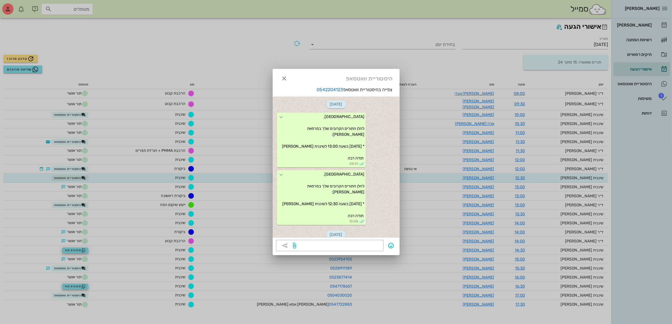
scroll to position [171, 0]
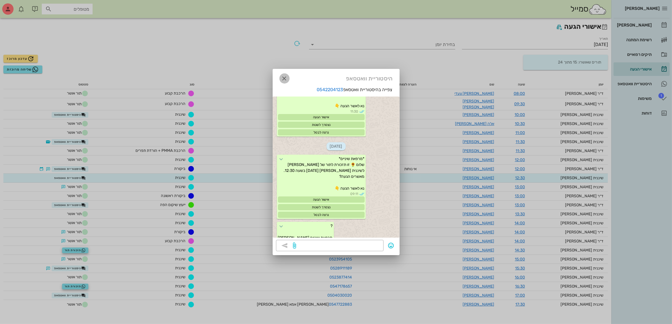
click at [285, 76] on icon "button" at bounding box center [284, 78] width 7 height 7
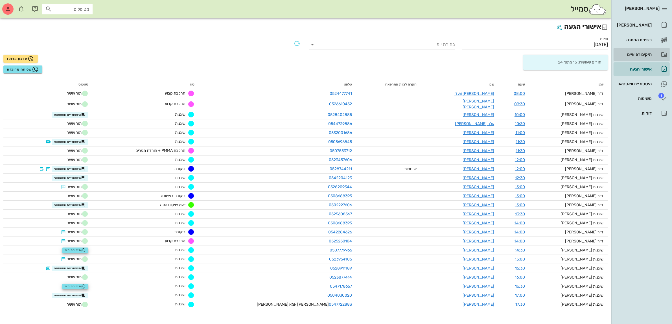
click at [637, 56] on div "תיקים רפואיים" at bounding box center [634, 54] width 36 height 5
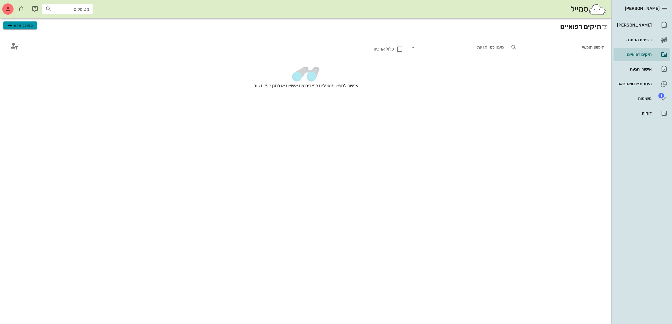
click at [28, 26] on span "מטופל חדש" at bounding box center [20, 25] width 27 height 7
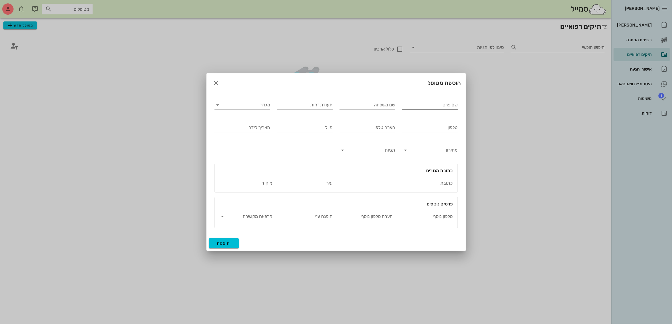
click at [427, 105] on input "שם פרטי" at bounding box center [430, 104] width 56 height 9
type input "[PERSON_NAME]"
type input "אליס"
click at [263, 106] on input "מגדר" at bounding box center [247, 104] width 47 height 9
click at [260, 124] on div "נקבה" at bounding box center [242, 122] width 47 height 5
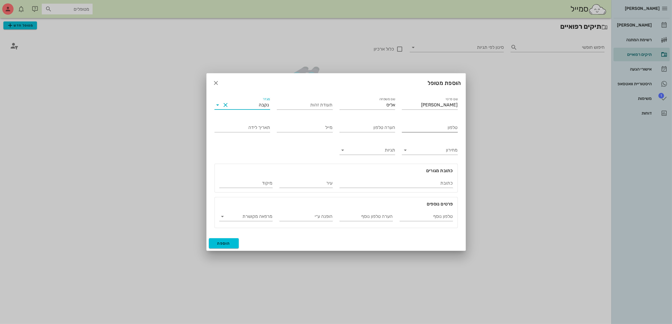
click at [421, 126] on input "טלפון" at bounding box center [430, 127] width 56 height 9
type input "054-2329315"
click at [225, 242] on span "הוספה" at bounding box center [223, 243] width 13 height 5
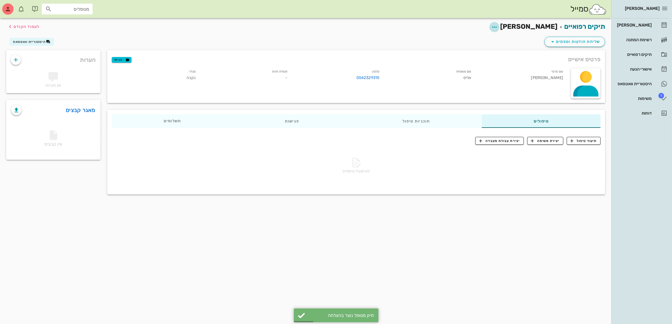
click at [498, 27] on icon "button" at bounding box center [494, 27] width 7 height 7
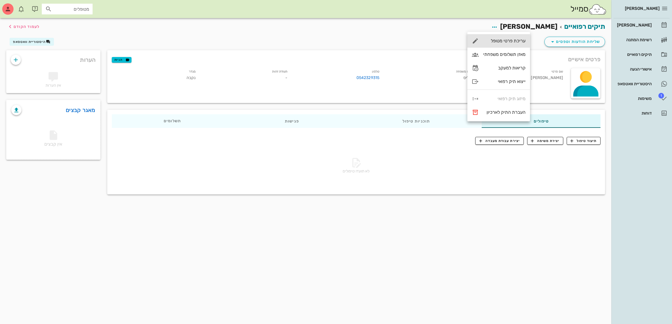
click at [513, 41] on div "עריכת פרטי מטופל" at bounding box center [504, 40] width 42 height 5
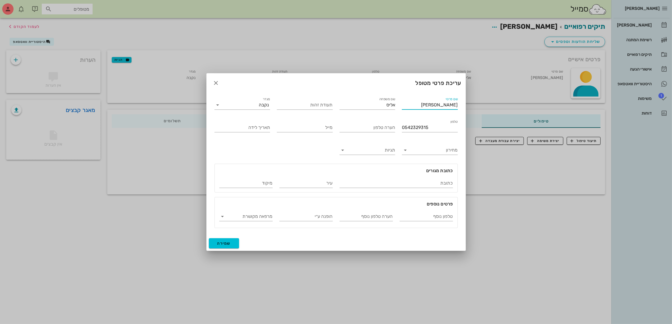
drag, startPoint x: 433, startPoint y: 106, endPoint x: 477, endPoint y: 103, distance: 43.8
click at [477, 103] on div "[PERSON_NAME] רשימת המתנה תיקים רפואיים אישורי הגעה היסטוריית וואטסאפ 1 משימות …" at bounding box center [336, 162] width 672 height 324
type input "ליסה"
type input "[PERSON_NAME]"
click at [228, 244] on span "שמירה" at bounding box center [224, 243] width 14 height 5
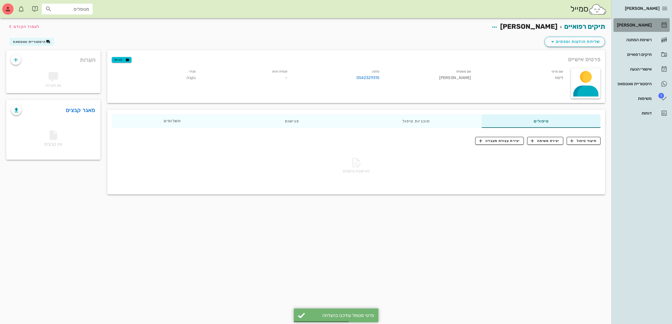
click at [640, 26] on div "[PERSON_NAME]" at bounding box center [634, 25] width 36 height 5
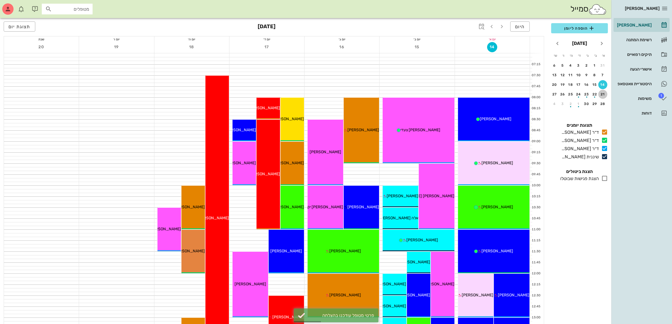
click at [603, 94] on div "21" at bounding box center [602, 94] width 9 height 4
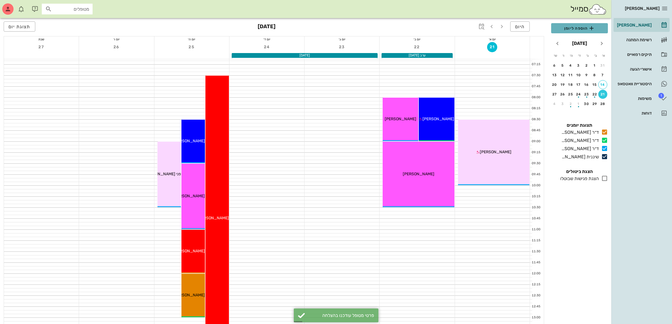
click at [566, 30] on span "הוספה ליומן" at bounding box center [580, 28] width 48 height 7
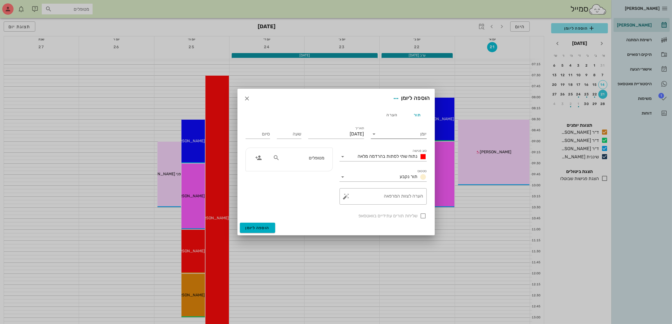
click at [414, 135] on input "יומן" at bounding box center [403, 134] width 48 height 9
click at [405, 166] on div "ד״ר [PERSON_NAME]" at bounding box center [400, 165] width 50 height 5
click at [397, 155] on span "נתוח שתי לסתות בהרדמה מלאה" at bounding box center [388, 156] width 60 height 5
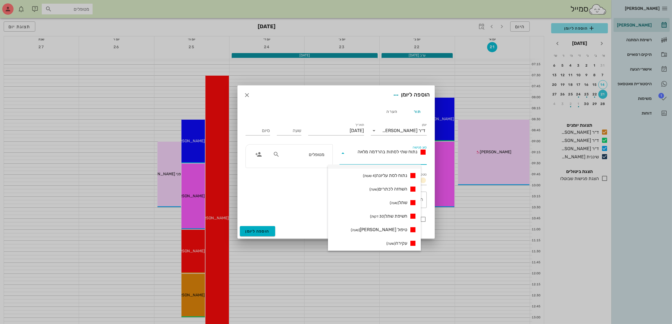
scroll to position [106, 0]
click at [395, 189] on span "ביקורת ראשונה (שעה)" at bounding box center [389, 190] width 38 height 7
type input "01:00"
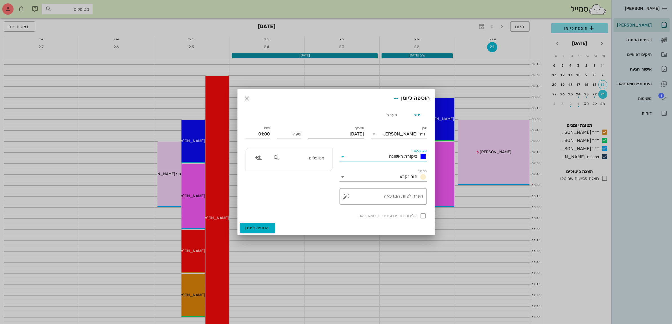
drag, startPoint x: 362, startPoint y: 132, endPoint x: 314, endPoint y: 133, distance: 48.0
click at [361, 133] on input "[DATE]" at bounding box center [336, 134] width 56 height 9
click at [283, 134] on input "שעה" at bounding box center [289, 134] width 25 height 9
type input "10:45"
type input "11:45"
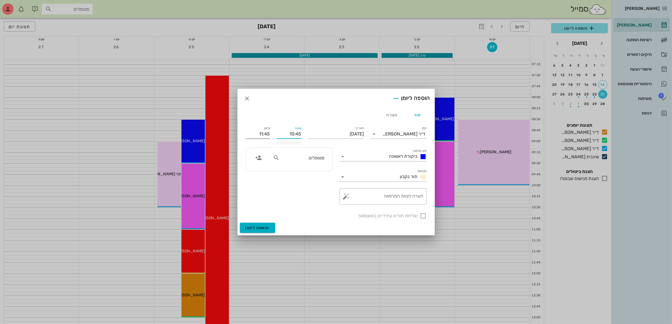
click at [266, 135] on input "11:45" at bounding box center [258, 134] width 25 height 9
drag, startPoint x: 258, startPoint y: 168, endPoint x: 270, endPoint y: 163, distance: 12.9
click at [259, 167] on div "11:45 (שעה)" at bounding box center [242, 171] width 43 height 8
type input "11:45"
click at [301, 156] on input "מטופלים" at bounding box center [302, 157] width 43 height 7
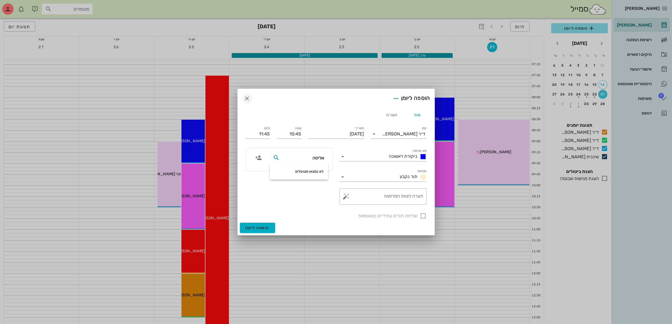
type input "אליסה"
click at [246, 99] on icon "button" at bounding box center [247, 98] width 7 height 7
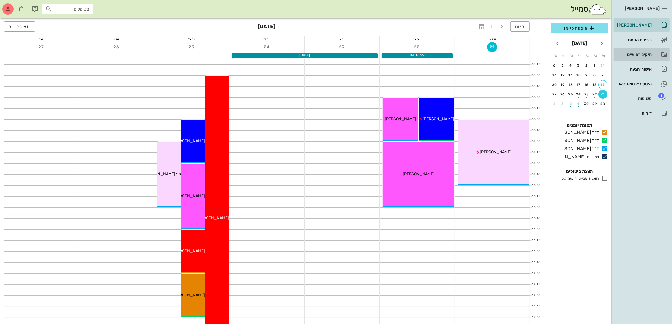
click at [639, 53] on div "תיקים רפואיים" at bounding box center [634, 54] width 36 height 5
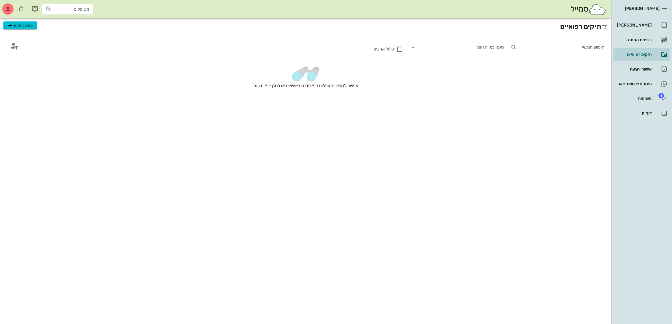
click at [573, 49] on input "חיפוש חופשי" at bounding box center [562, 47] width 85 height 9
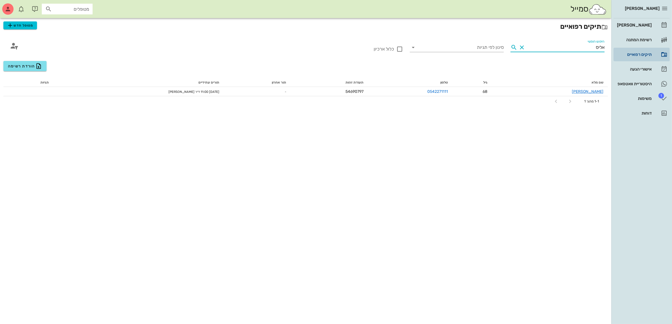
type input "אליס"
click at [632, 56] on div "תיקים רפואיים" at bounding box center [634, 54] width 36 height 5
click at [630, 26] on div "[PERSON_NAME]" at bounding box center [634, 25] width 36 height 5
